Goal: Task Accomplishment & Management: Use online tool/utility

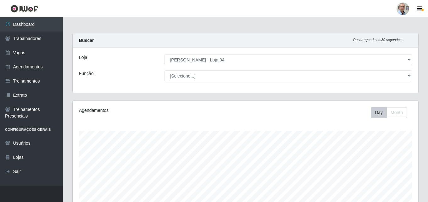
select select "251"
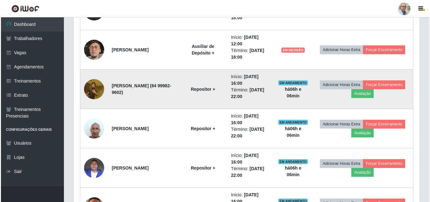
scroll to position [395, 0]
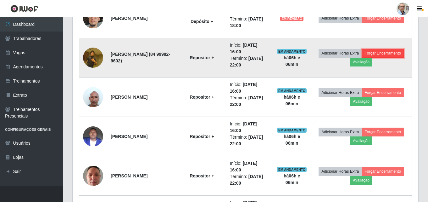
click at [379, 53] on button "Forçar Encerramento" at bounding box center [383, 53] width 42 height 9
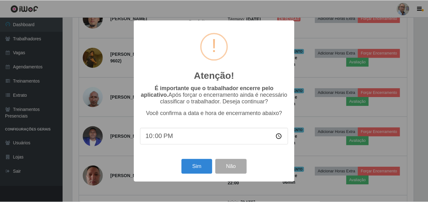
scroll to position [131, 343]
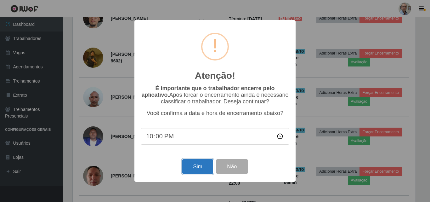
click at [198, 169] on button "Sim" at bounding box center [197, 166] width 31 height 15
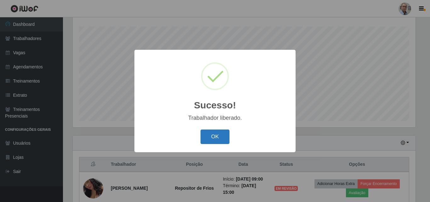
click at [215, 135] on button "OK" at bounding box center [214, 136] width 29 height 15
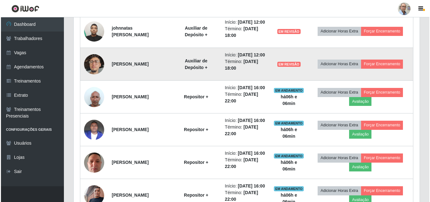
scroll to position [356, 0]
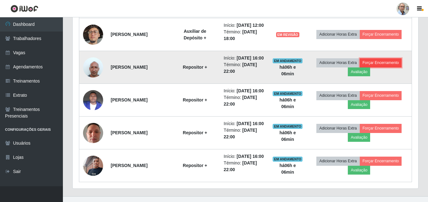
click at [372, 67] on button "Forçar Encerramento" at bounding box center [381, 62] width 42 height 9
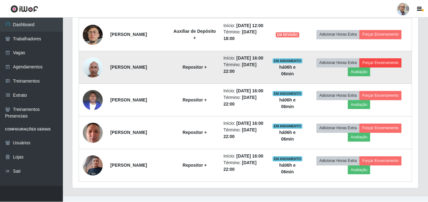
scroll to position [131, 343]
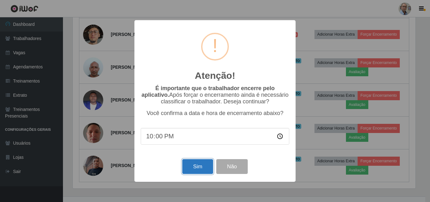
click at [204, 165] on button "Sim" at bounding box center [197, 166] width 31 height 15
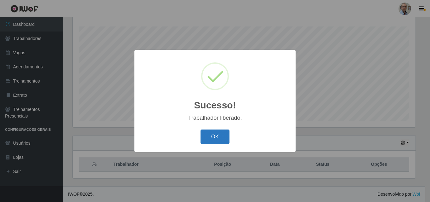
click at [216, 137] on button "OK" at bounding box center [214, 136] width 29 height 15
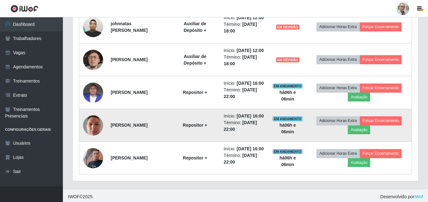
scroll to position [379, 0]
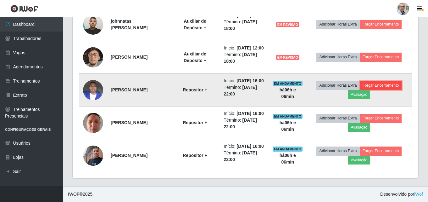
click at [380, 81] on button "Forçar Encerramento" at bounding box center [381, 85] width 42 height 9
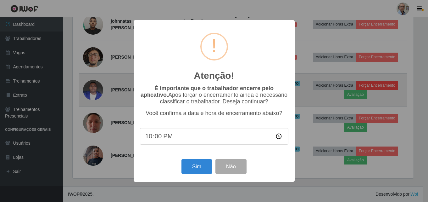
scroll to position [0, 0]
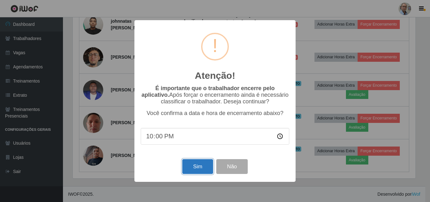
click at [202, 169] on button "Sim" at bounding box center [197, 166] width 31 height 15
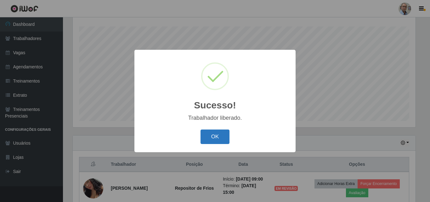
click at [217, 135] on button "OK" at bounding box center [214, 136] width 29 height 15
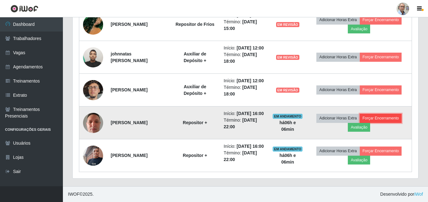
click at [380, 114] on button "Forçar Encerramento" at bounding box center [381, 118] width 42 height 9
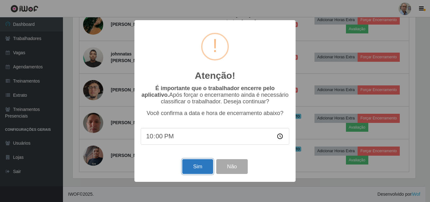
click at [202, 169] on button "Sim" at bounding box center [197, 166] width 31 height 15
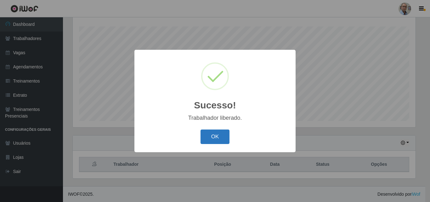
click at [219, 138] on button "OK" at bounding box center [214, 136] width 29 height 15
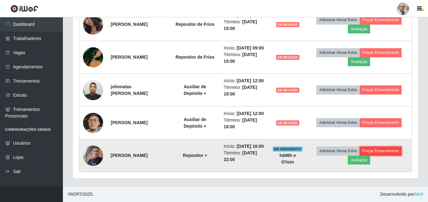
click at [382, 147] on button "Forçar Encerramento" at bounding box center [381, 150] width 42 height 9
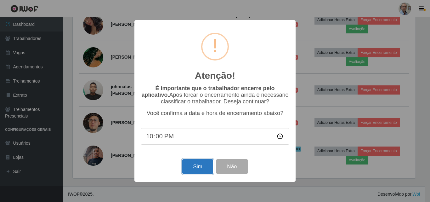
click at [204, 168] on button "Sim" at bounding box center [197, 166] width 31 height 15
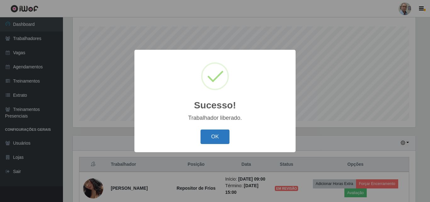
click at [216, 137] on button "OK" at bounding box center [214, 136] width 29 height 15
